Goal: Information Seeking & Learning: Learn about a topic

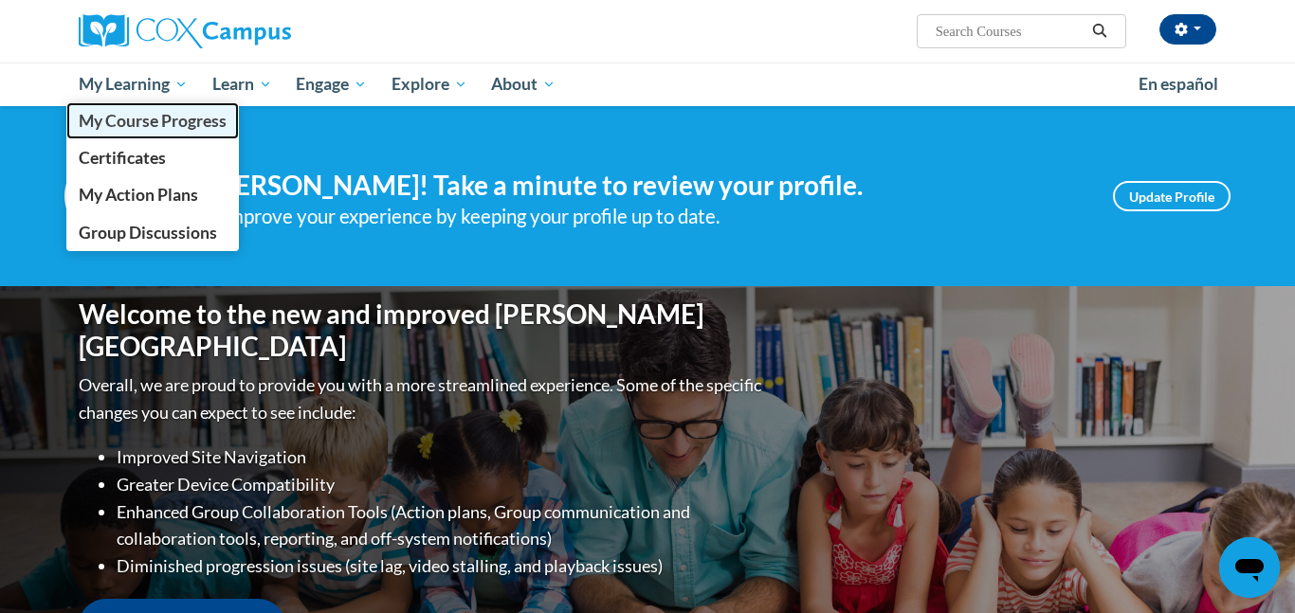
click at [111, 119] on span "My Course Progress" at bounding box center [153, 121] width 148 height 20
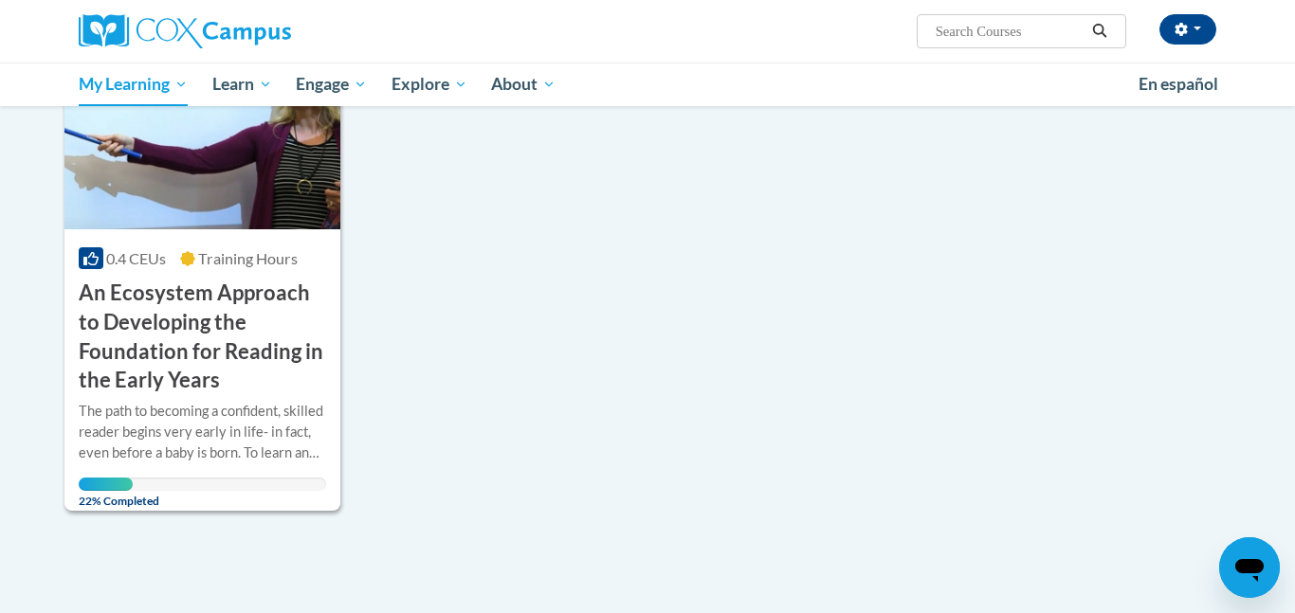
scroll to position [1264, 0]
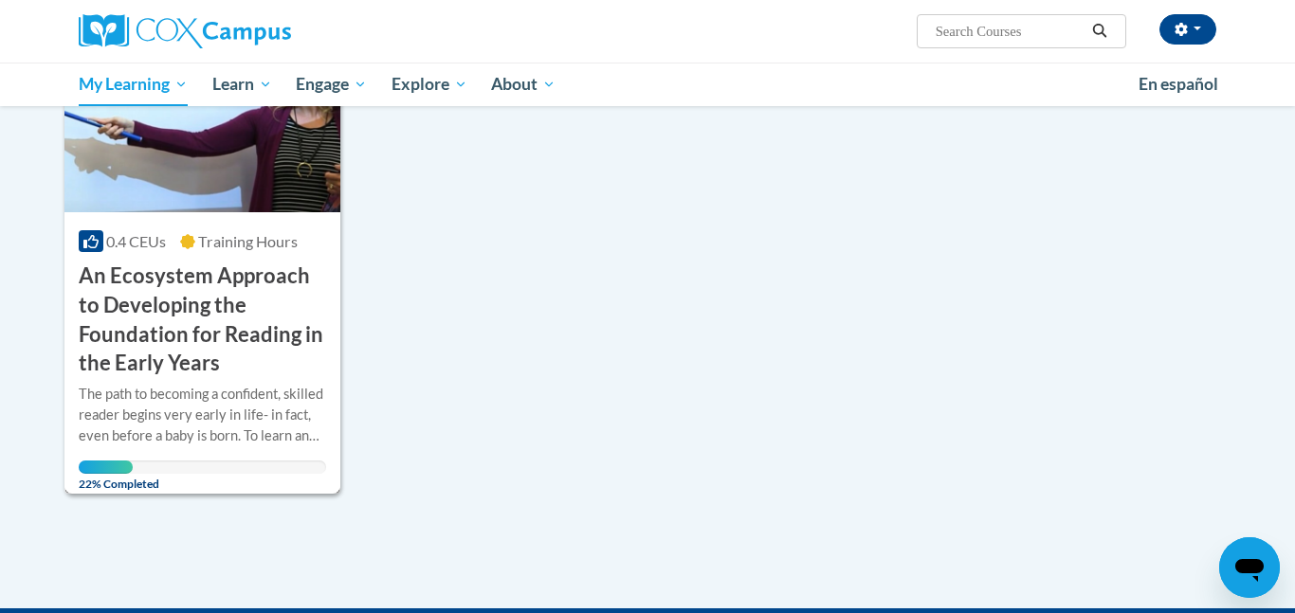
click at [83, 262] on h3 "An Ecosystem Approach to Developing the Foundation for Reading in the Early Yea…" at bounding box center [202, 320] width 247 height 117
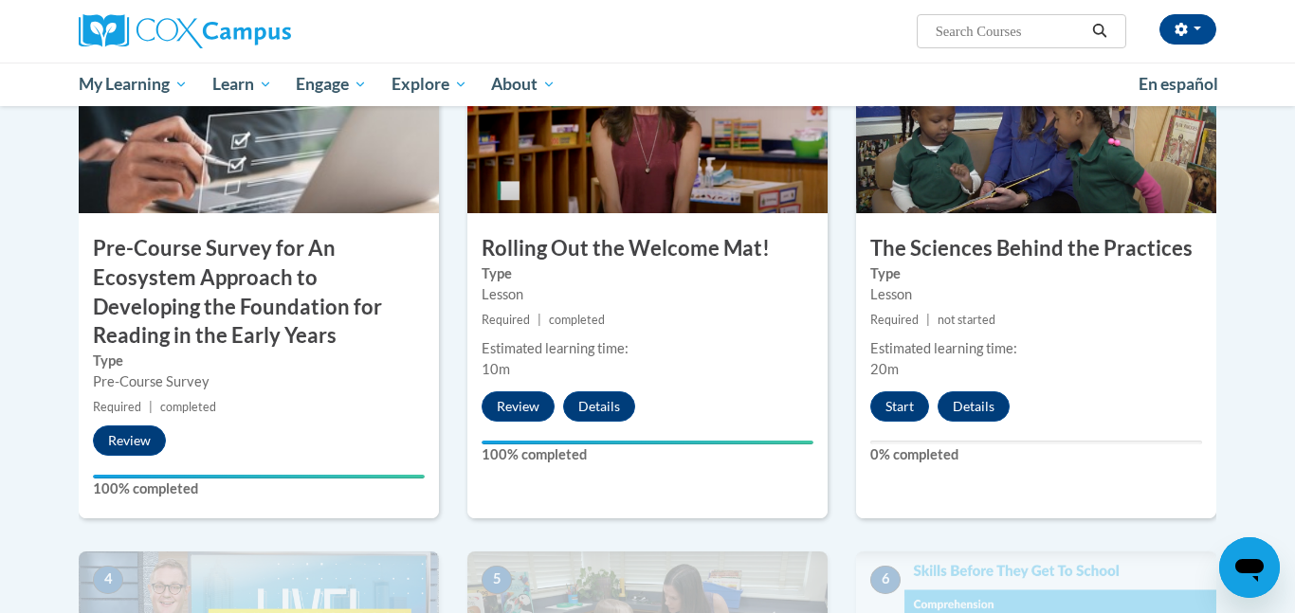
scroll to position [505, 0]
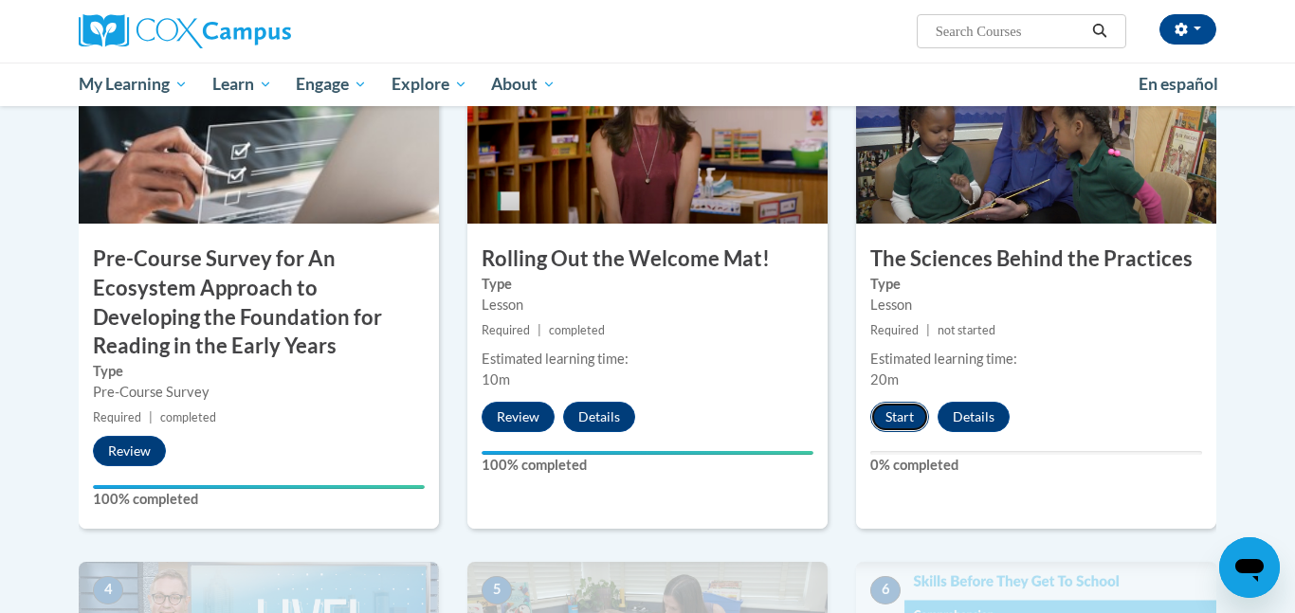
click at [907, 412] on button "Start" at bounding box center [899, 417] width 59 height 30
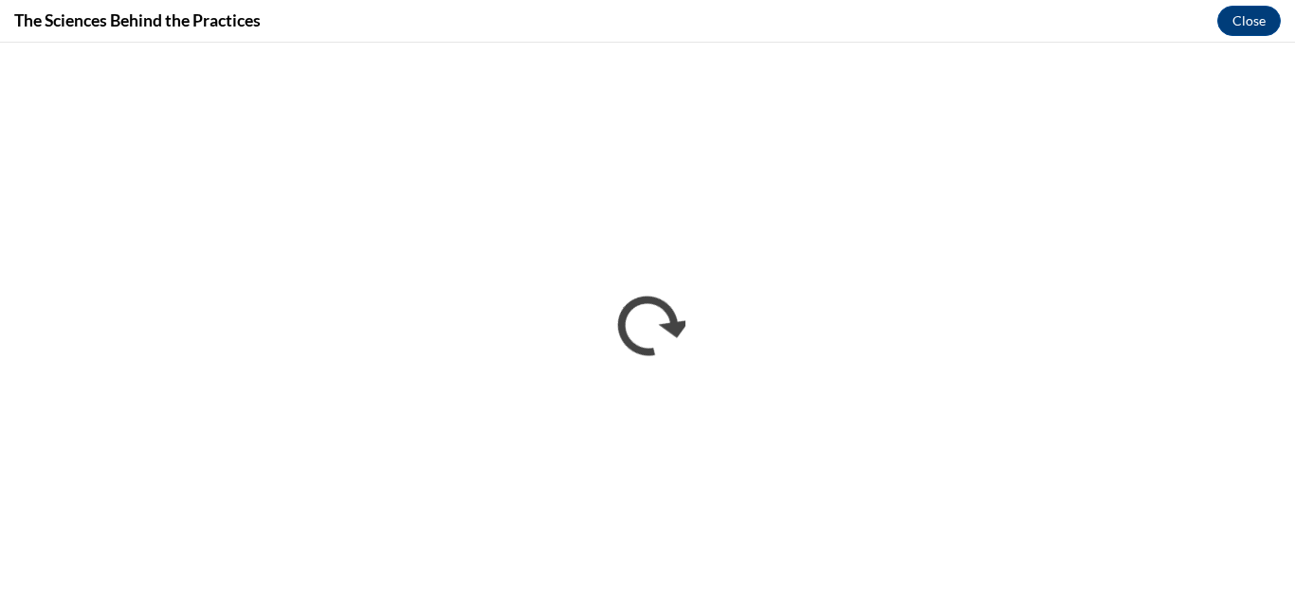
scroll to position [0, 0]
